Goal: Transaction & Acquisition: Purchase product/service

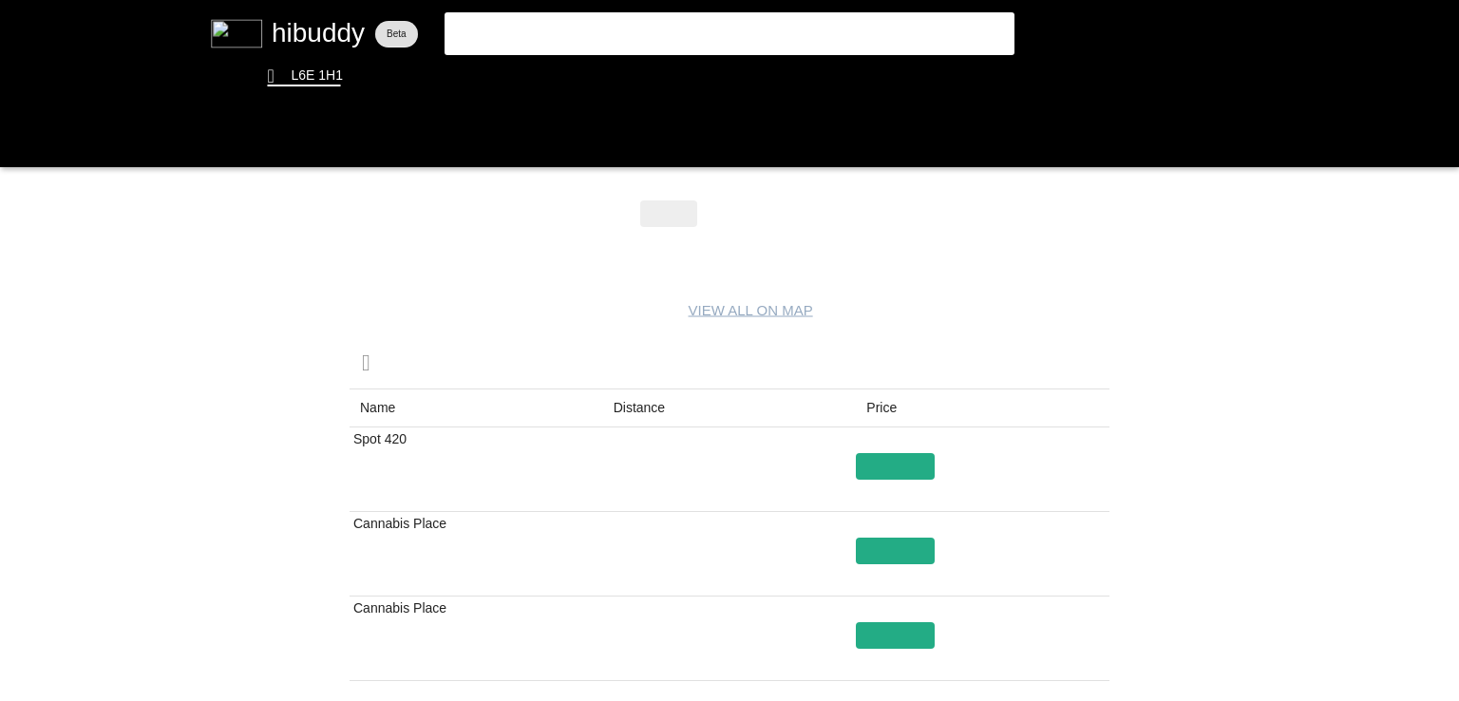
click at [652, 410] on flt-glass-pane at bounding box center [729, 350] width 1459 height 701
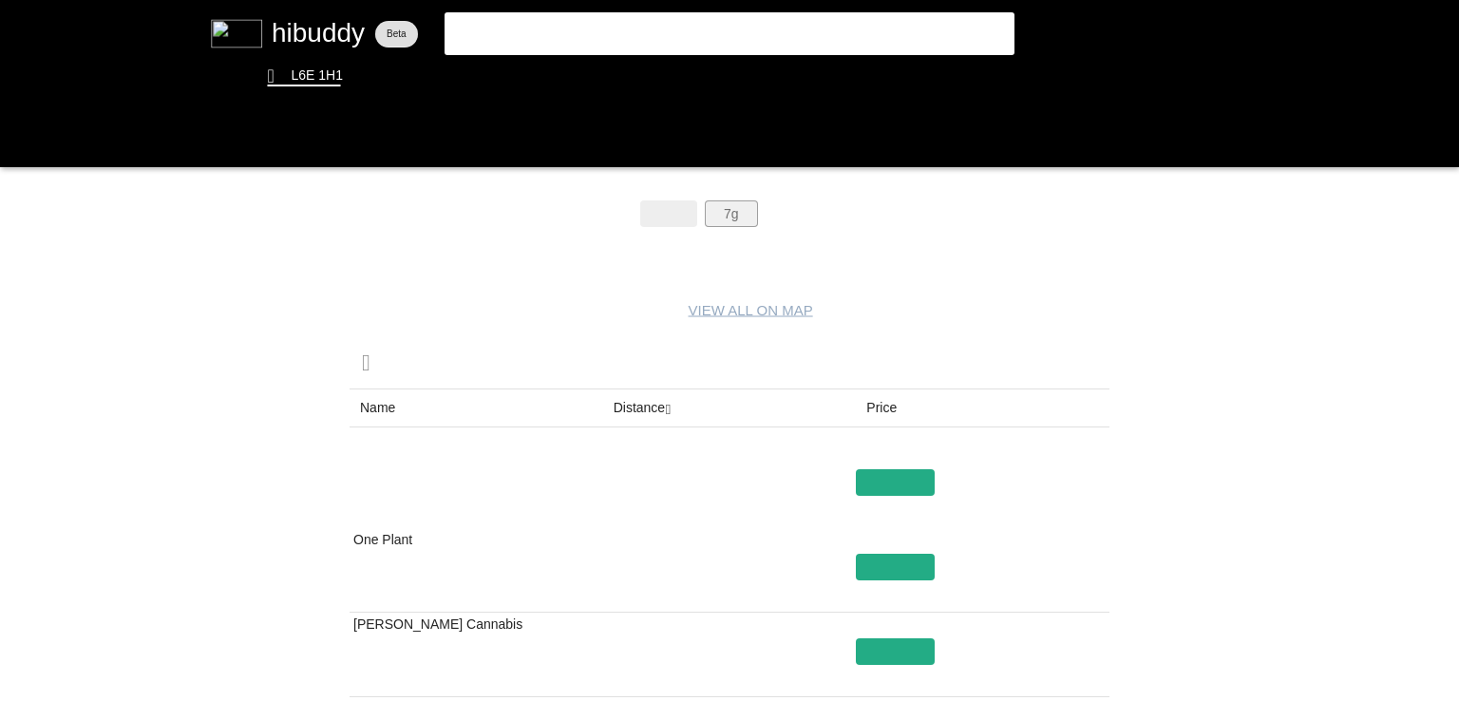
click at [709, 207] on flt-glass-pane at bounding box center [729, 350] width 1459 height 701
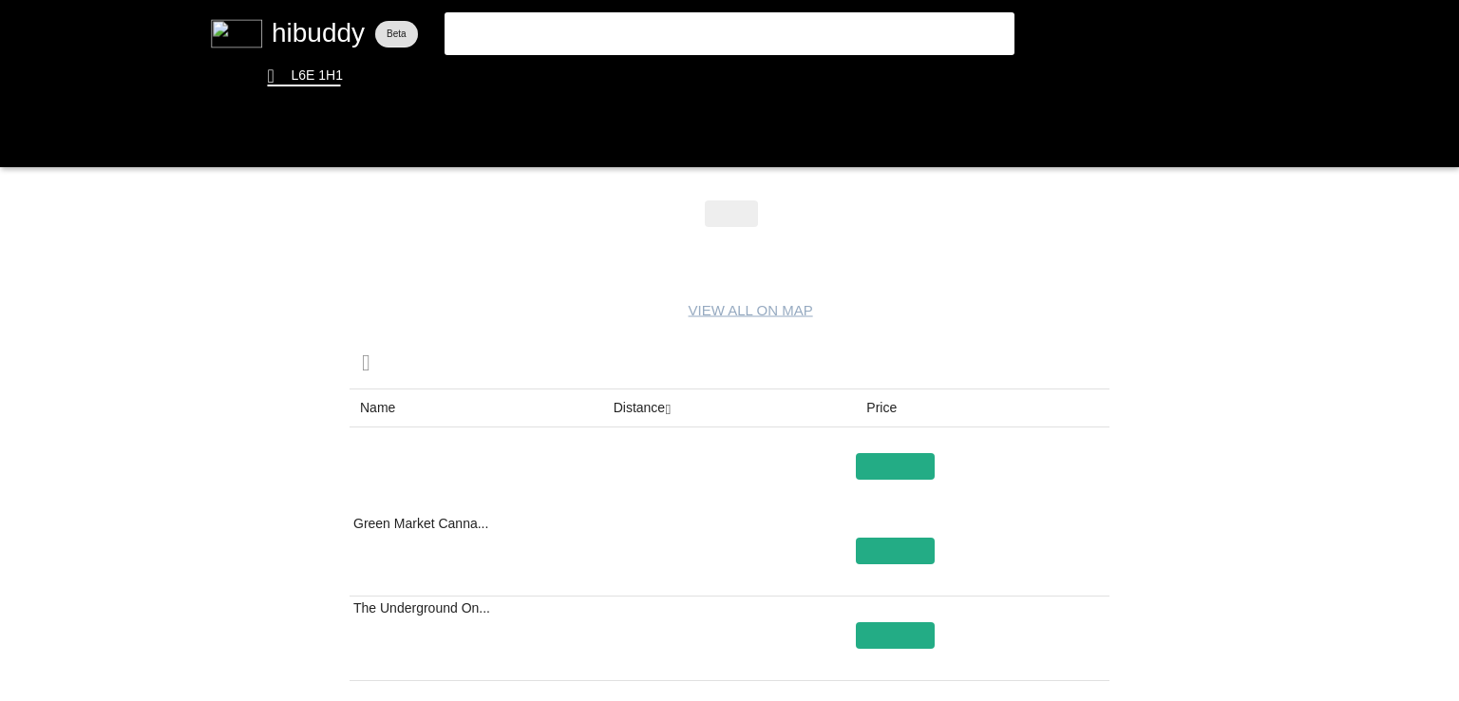
click at [637, 419] on flt-glass-pane at bounding box center [729, 350] width 1459 height 701
click at [794, 214] on flt-glass-pane at bounding box center [729, 350] width 1459 height 701
click at [655, 408] on flt-glass-pane at bounding box center [729, 350] width 1459 height 701
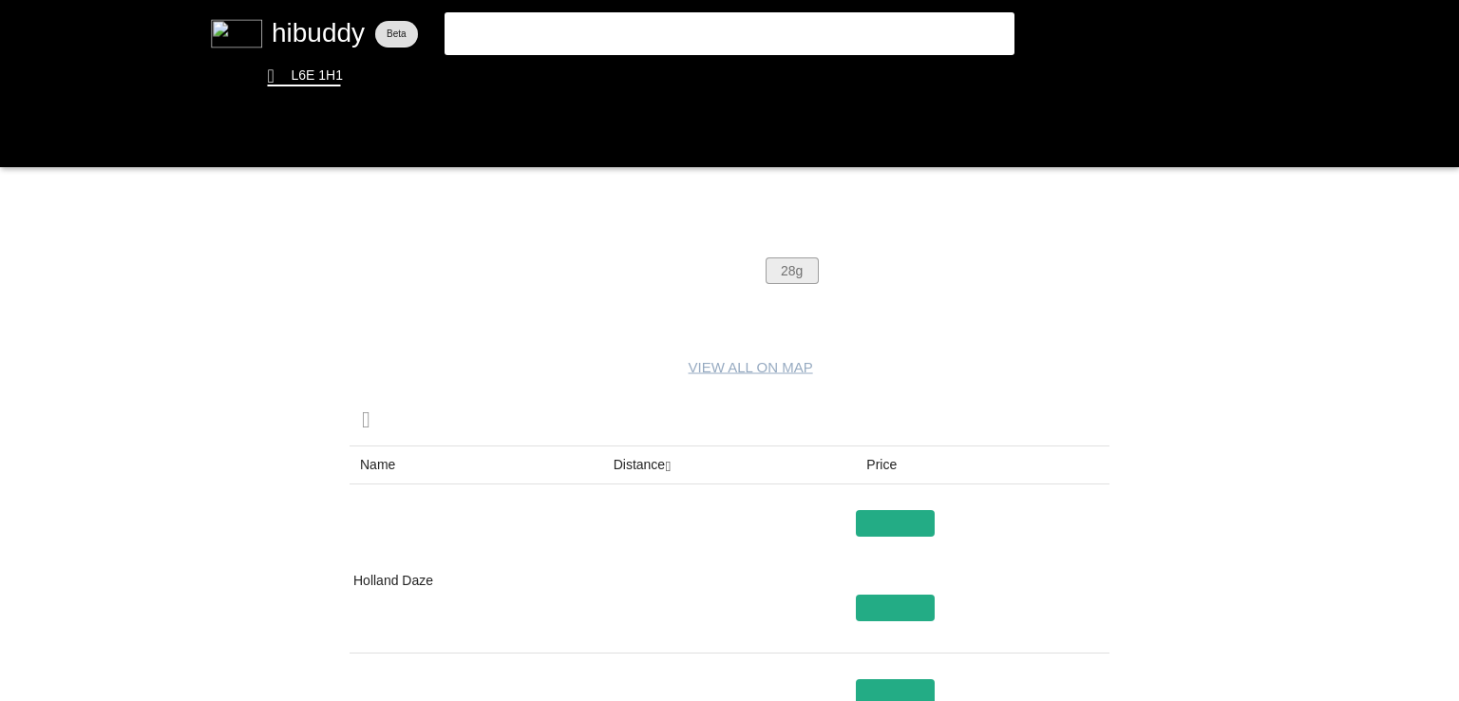
click at [807, 267] on flt-glass-pane at bounding box center [729, 350] width 1459 height 701
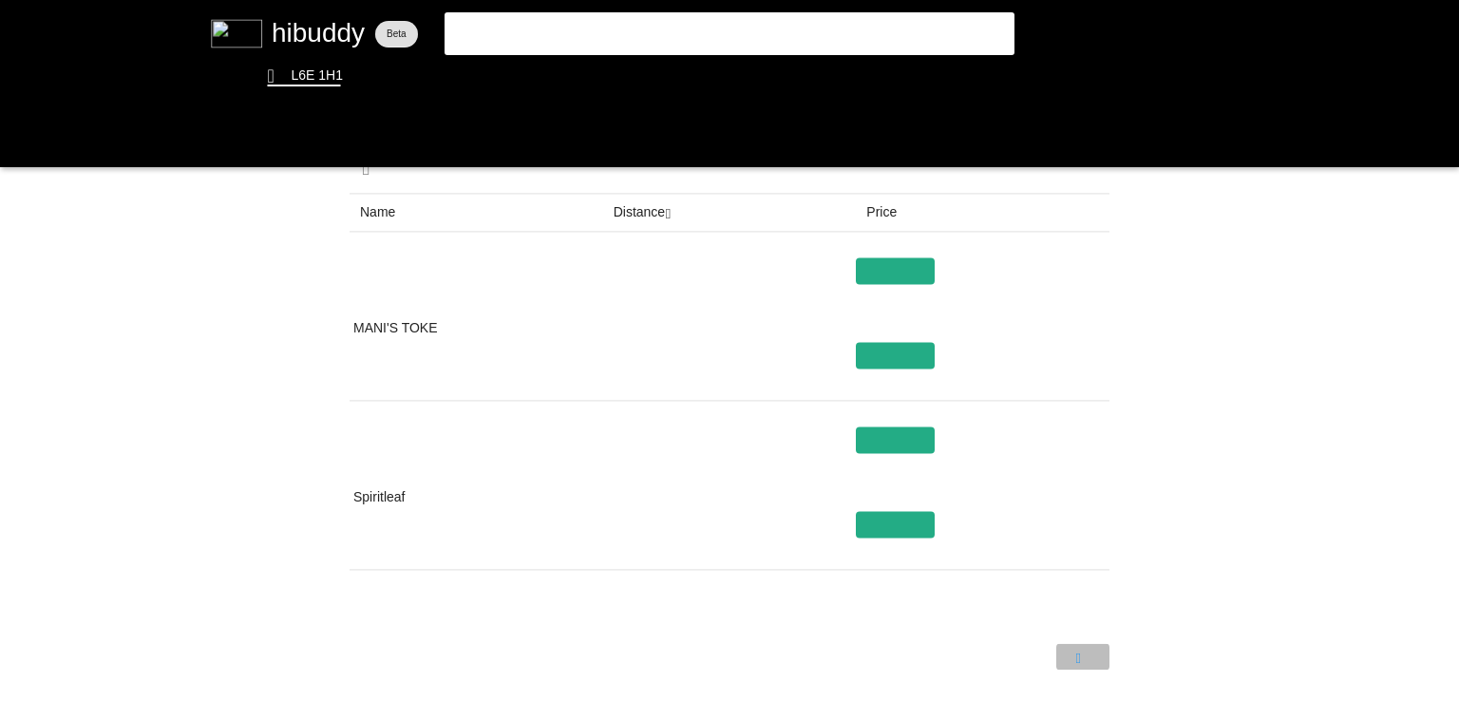
click at [1079, 659] on flt-glass-pane at bounding box center [729, 350] width 1459 height 701
click at [1033, 657] on flt-glass-pane at bounding box center [729, 350] width 1459 height 701
click at [864, 359] on flt-glass-pane at bounding box center [729, 350] width 1459 height 701
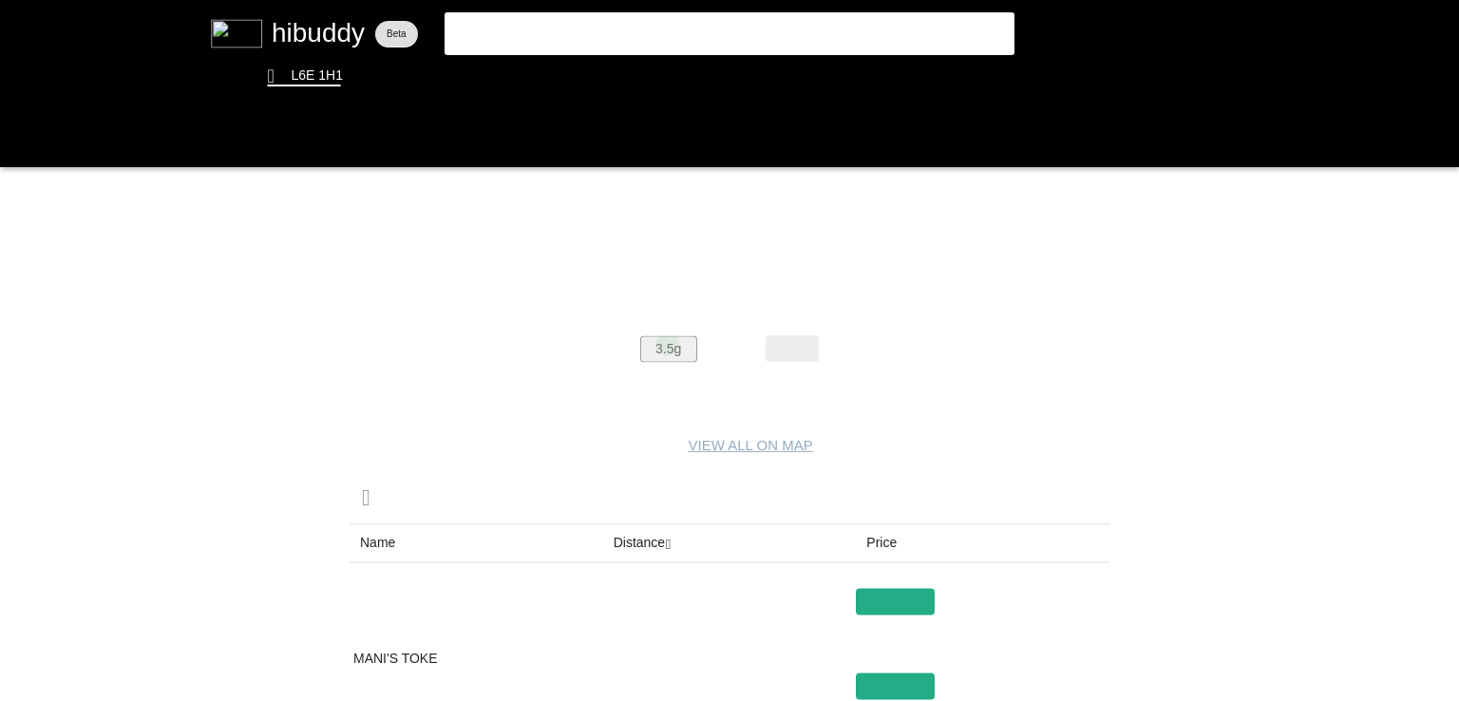
click at [667, 343] on flt-glass-pane at bounding box center [729, 350] width 1459 height 701
click at [634, 544] on flt-glass-pane at bounding box center [729, 350] width 1459 height 701
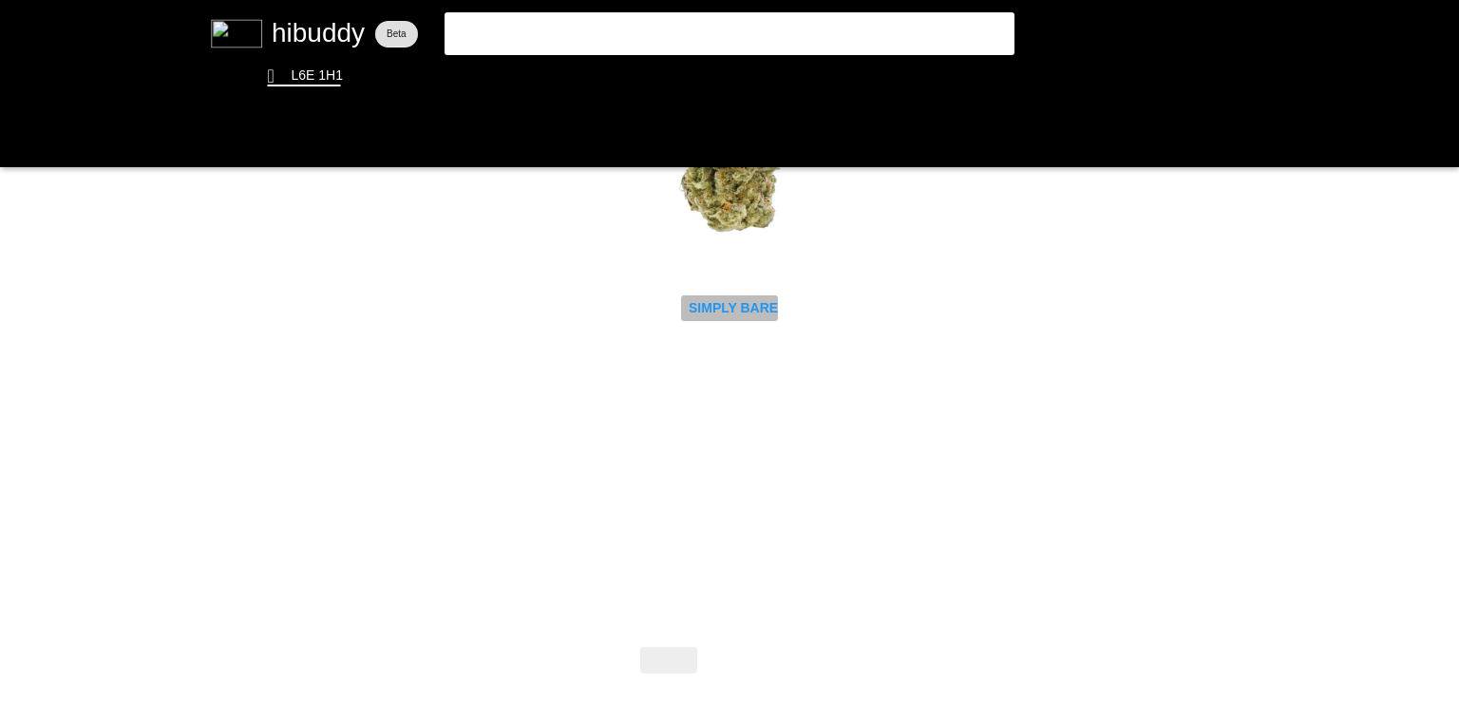
click at [750, 305] on flt-glass-pane at bounding box center [729, 350] width 1459 height 701
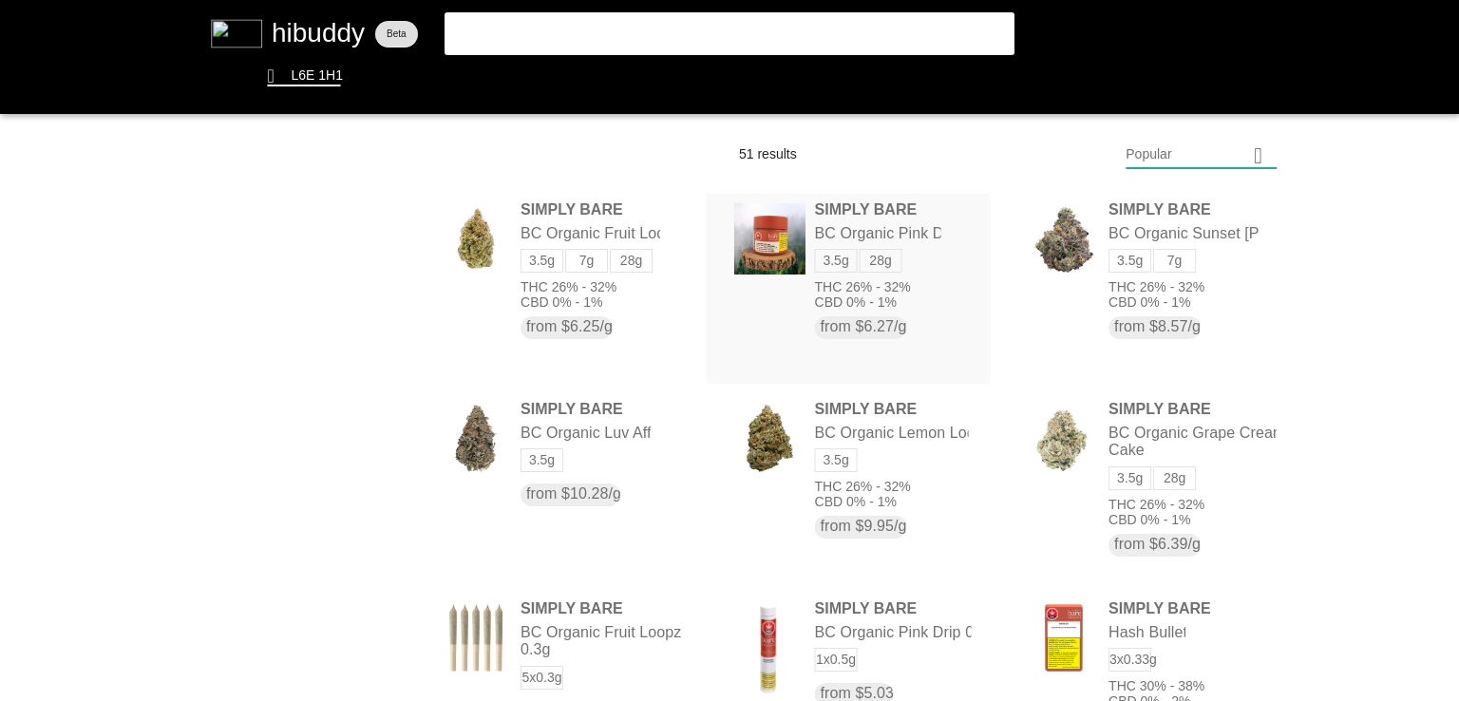
click at [764, 238] on flt-glass-pane at bounding box center [729, 350] width 1459 height 701
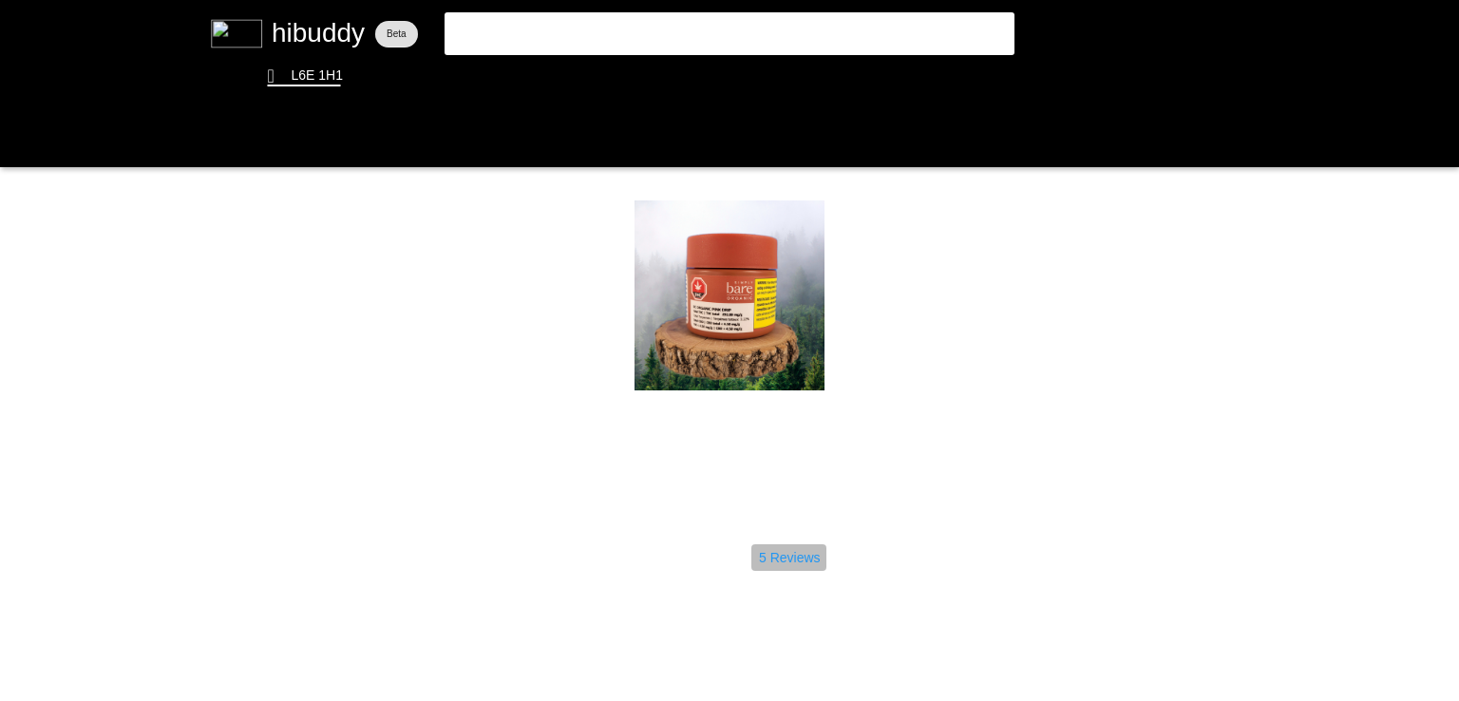
click at [771, 548] on flt-glass-pane at bounding box center [729, 350] width 1459 height 701
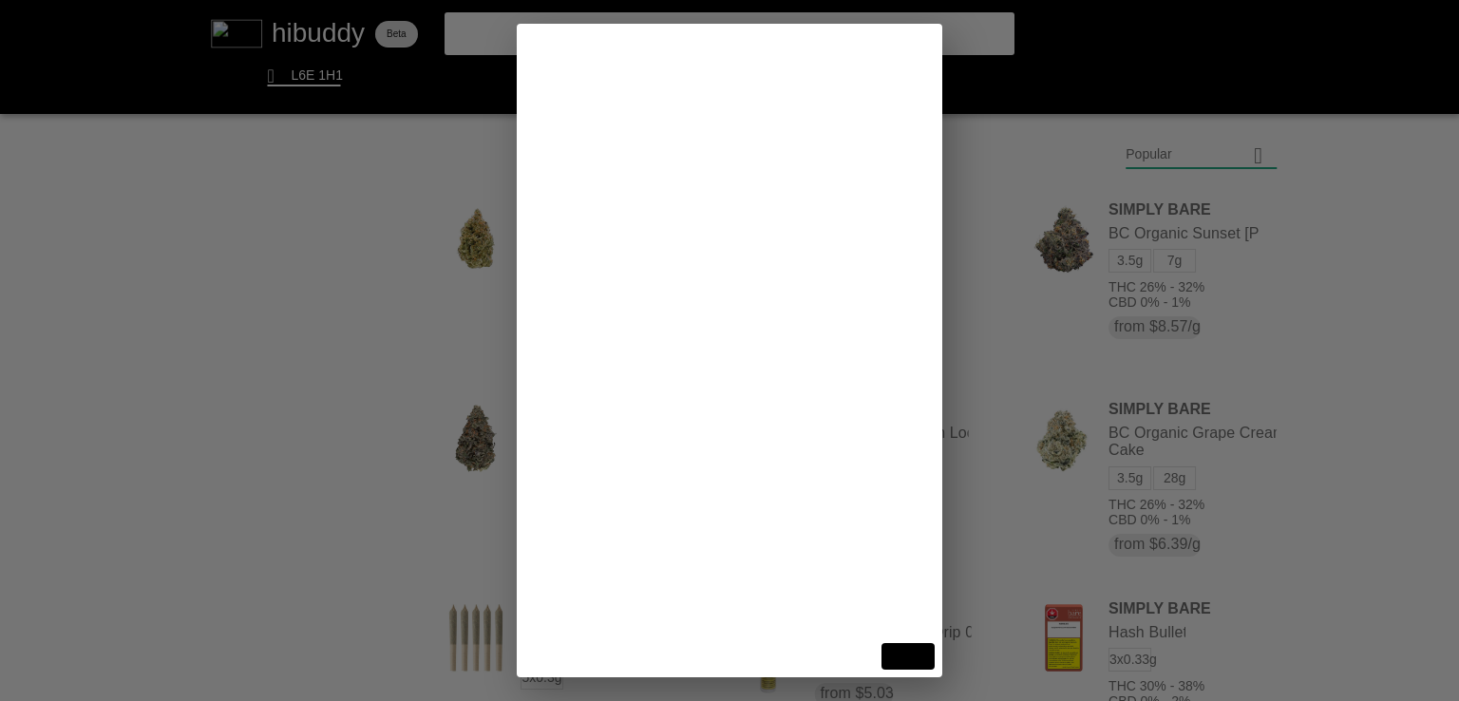
click at [1384, 363] on flt-glass-pane at bounding box center [729, 350] width 1459 height 701
